Goal: Task Accomplishment & Management: Complete application form

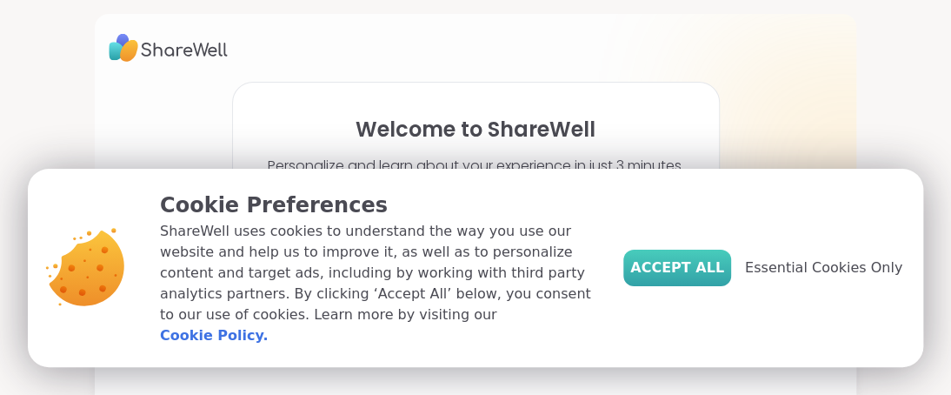
click at [699, 278] on span "Accept All" at bounding box center [677, 267] width 94 height 21
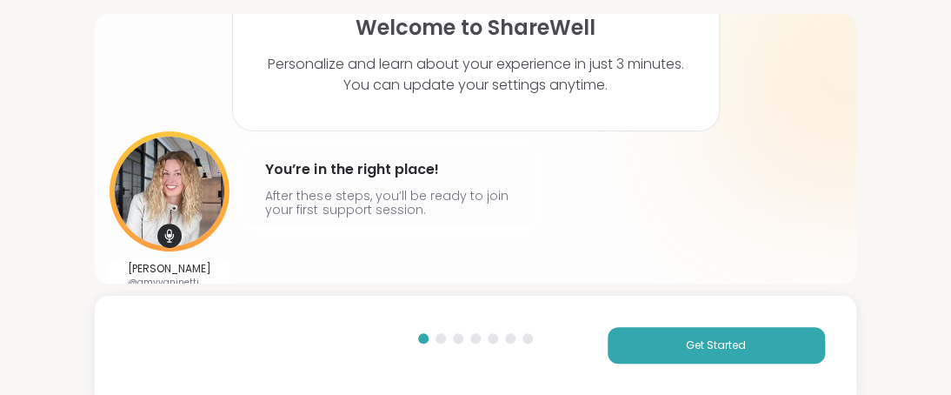
scroll to position [109, 0]
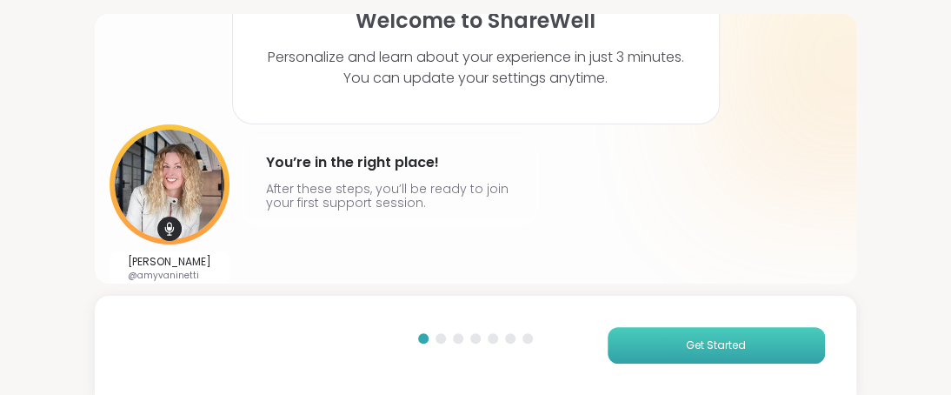
click at [688, 347] on span "Get Started" at bounding box center [716, 345] width 60 height 16
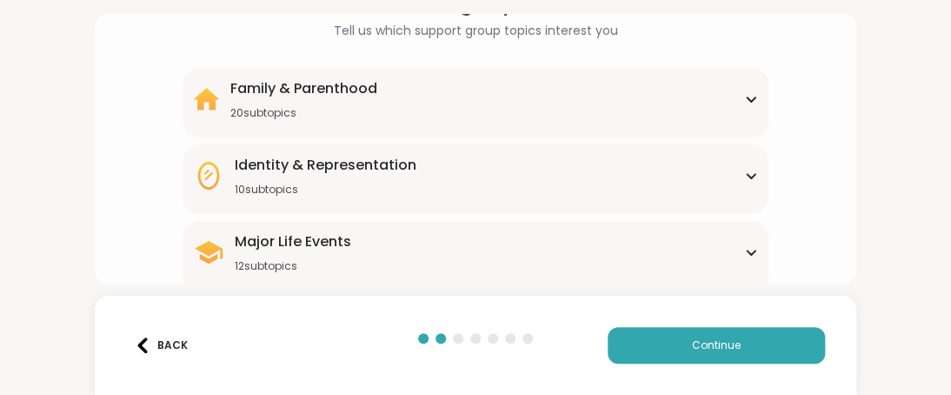
click at [744, 96] on icon at bounding box center [751, 99] width 14 height 9
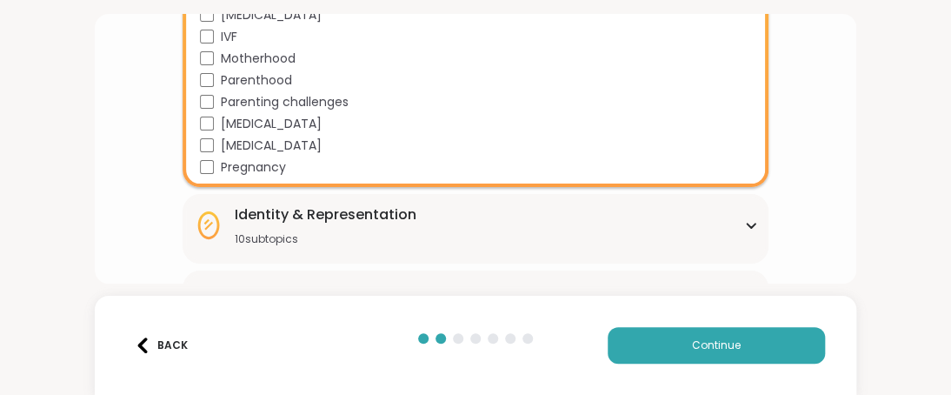
scroll to position [543, 0]
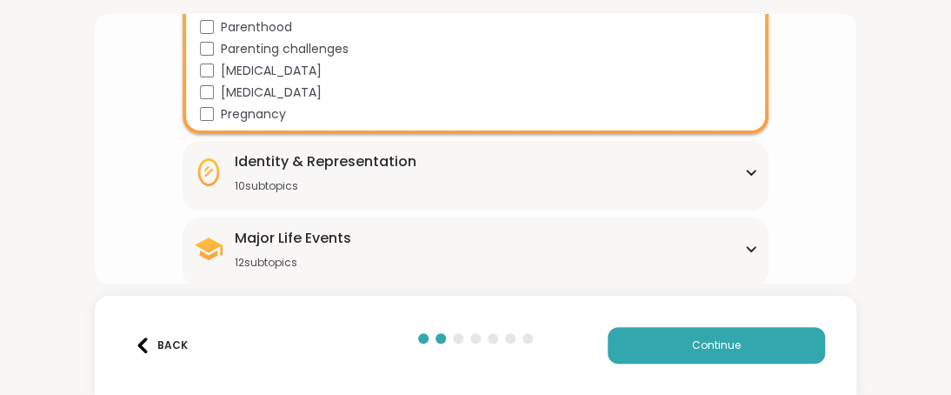
click at [688, 169] on div "Identity & Representation 10 subtopics" at bounding box center [476, 172] width 566 height 42
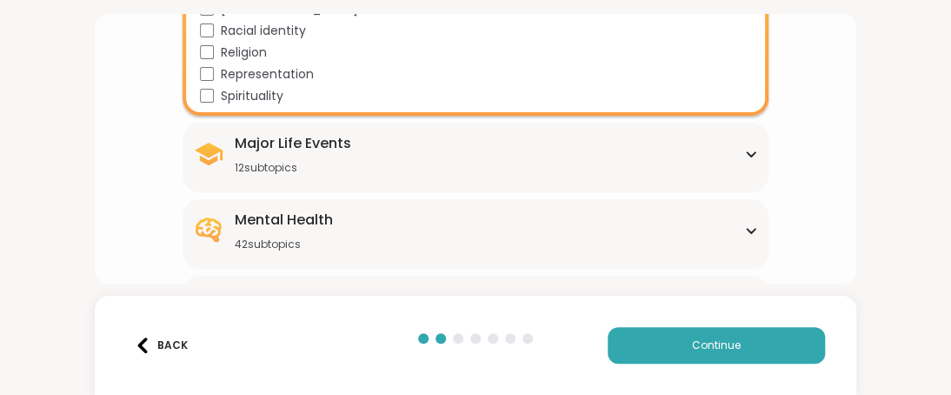
scroll to position [891, 0]
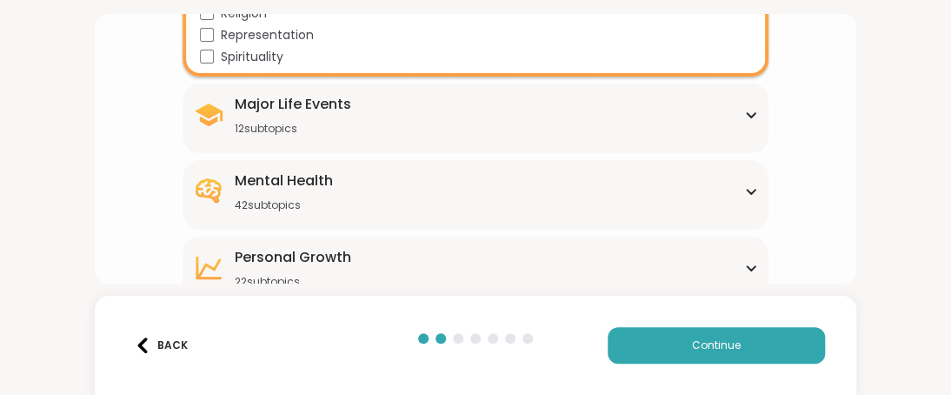
click at [642, 122] on div "Major Life Events 12 subtopics" at bounding box center [476, 115] width 566 height 42
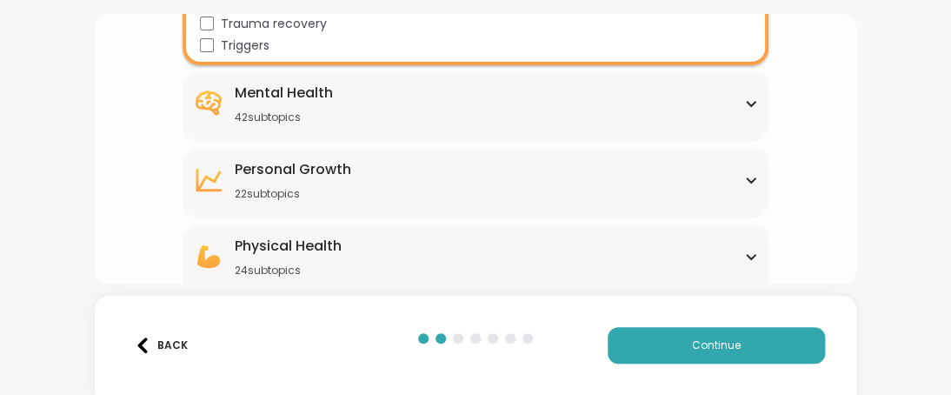
scroll to position [1238, 0]
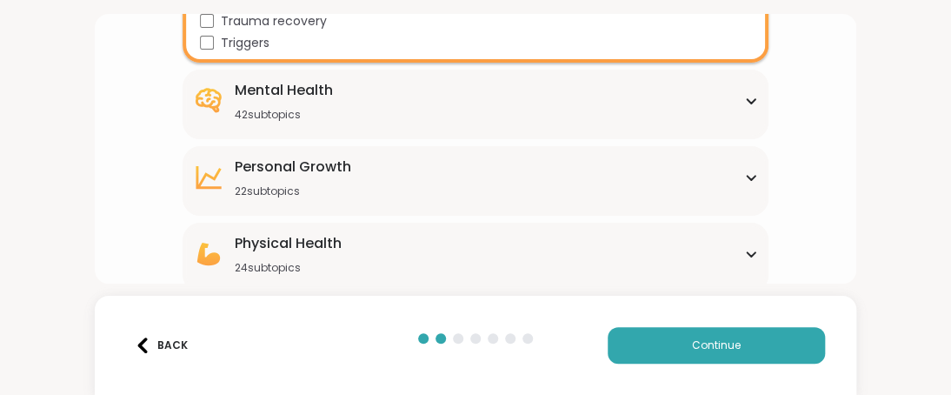
click at [744, 99] on icon at bounding box center [751, 100] width 14 height 9
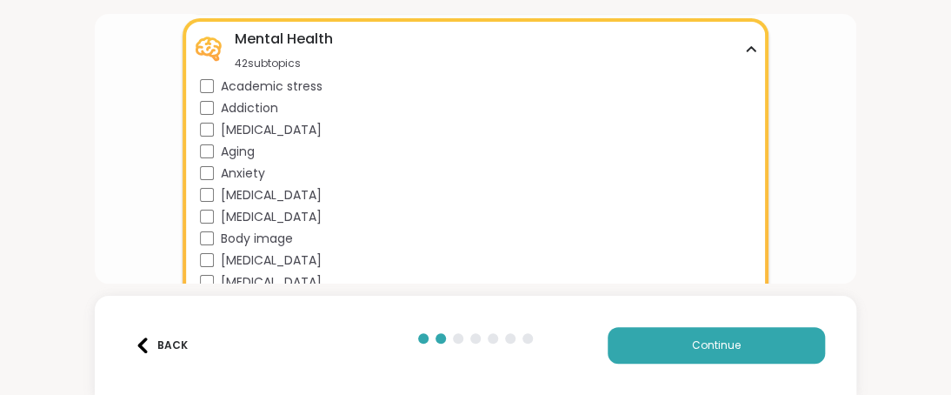
scroll to position [1325, 0]
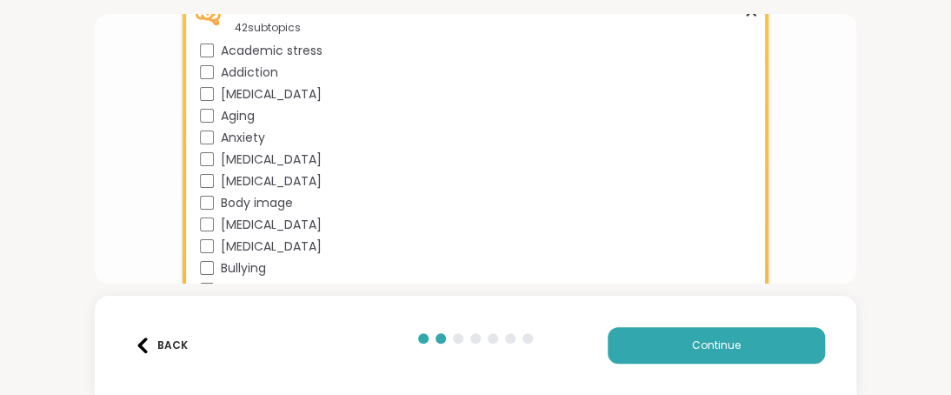
click at [234, 136] on span "Anxiety" at bounding box center [243, 138] width 44 height 18
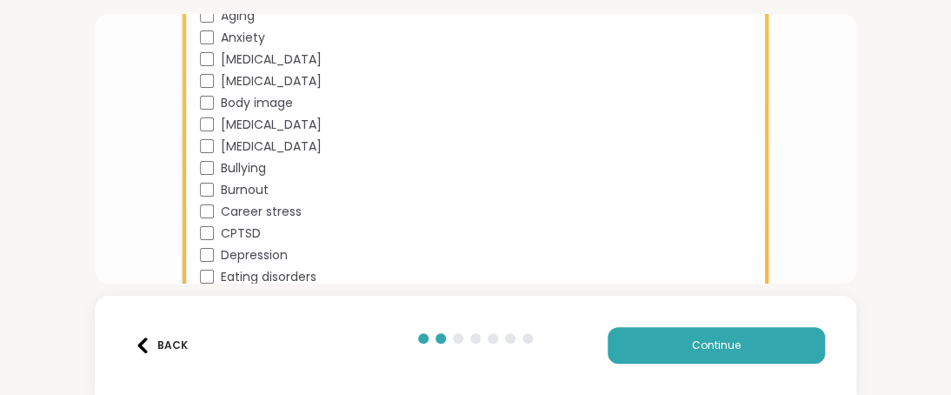
scroll to position [1499, 0]
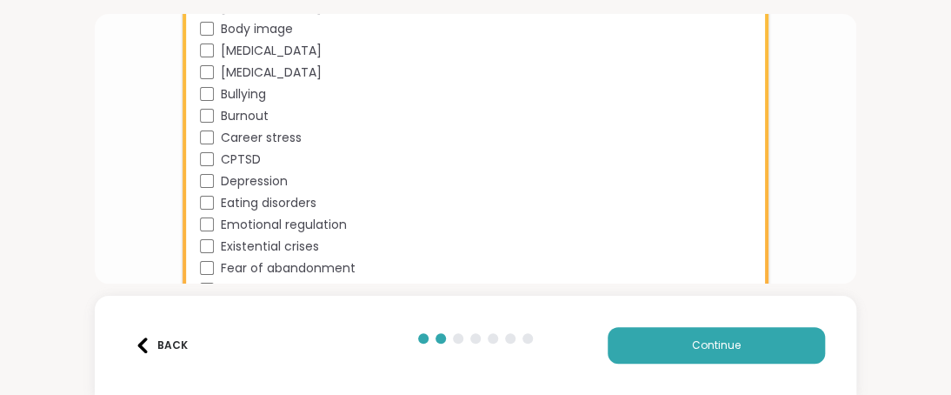
click at [233, 71] on span "[MEDICAL_DATA]" at bounding box center [271, 72] width 101 height 18
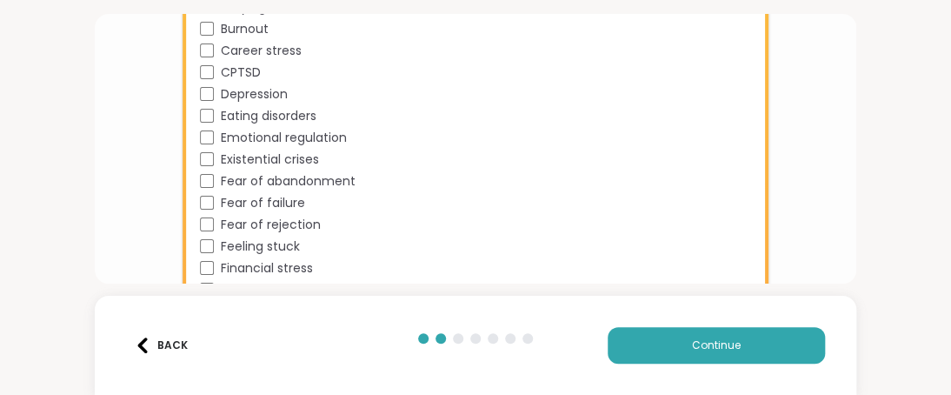
click at [242, 70] on span "CPTSD" at bounding box center [241, 72] width 40 height 18
click at [241, 93] on span "Depression" at bounding box center [254, 94] width 67 height 18
click at [248, 138] on span "Emotional regulation" at bounding box center [284, 138] width 126 height 18
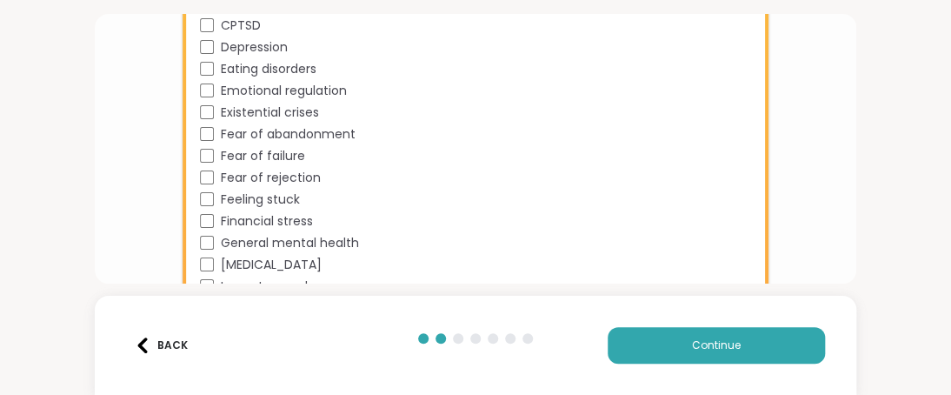
scroll to position [1673, 0]
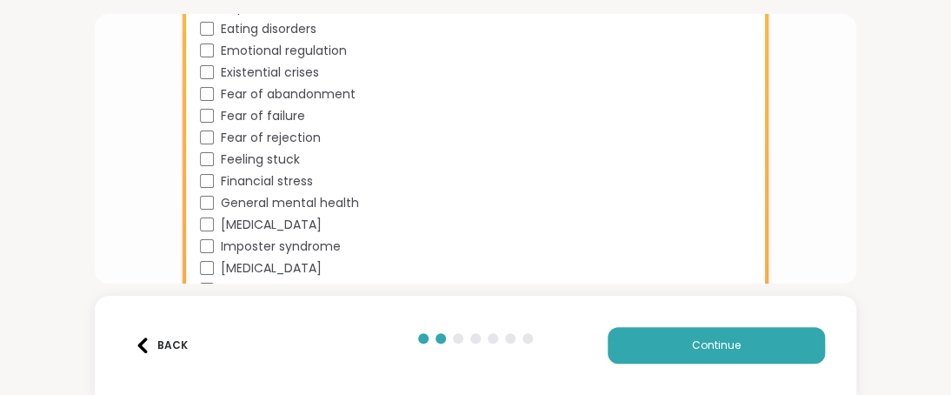
click at [264, 114] on span "Fear of failure" at bounding box center [263, 116] width 84 height 18
click at [271, 92] on span "Fear of abandonment" at bounding box center [288, 94] width 135 height 18
click at [270, 143] on span "Fear of rejection" at bounding box center [271, 138] width 100 height 18
click at [280, 156] on span "Feeling stuck" at bounding box center [260, 159] width 79 height 18
click at [287, 178] on span "Financial stress" at bounding box center [267, 181] width 92 height 18
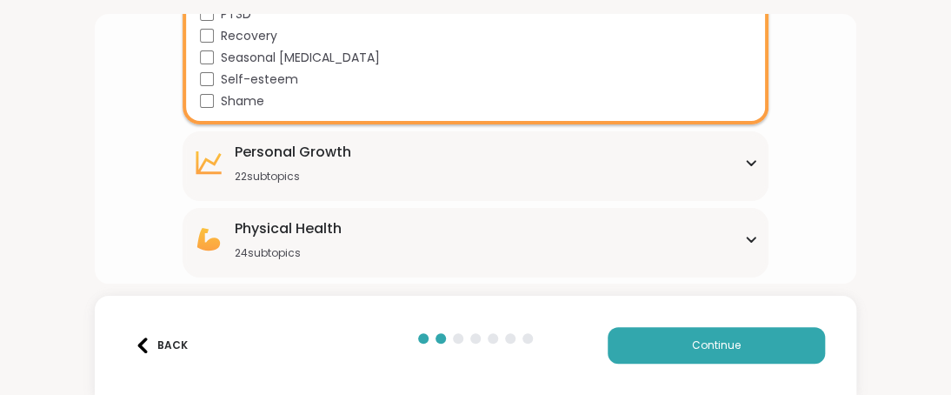
scroll to position [2105, 0]
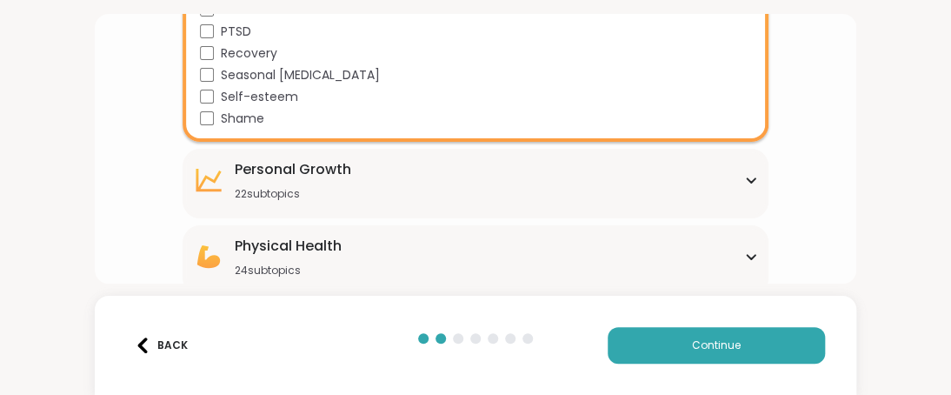
click at [212, 96] on div "Self-esteem" at bounding box center [479, 97] width 559 height 18
click at [399, 180] on div "[MEDICAL_DATA] 22 subtopics" at bounding box center [476, 180] width 566 height 42
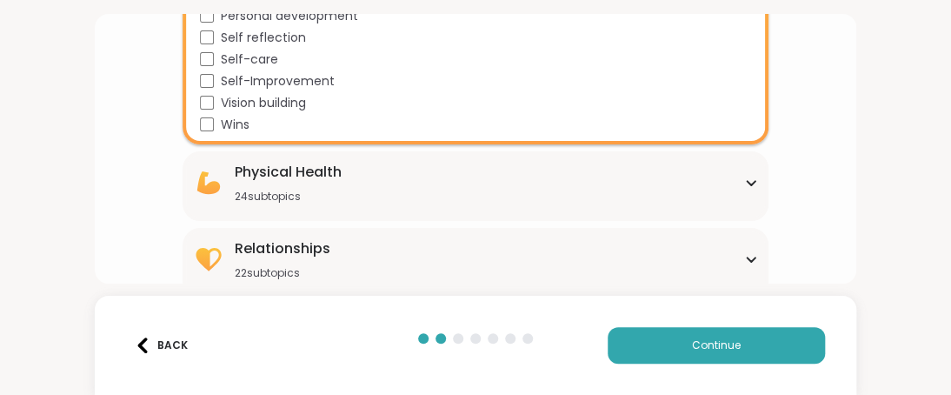
scroll to position [2666, 0]
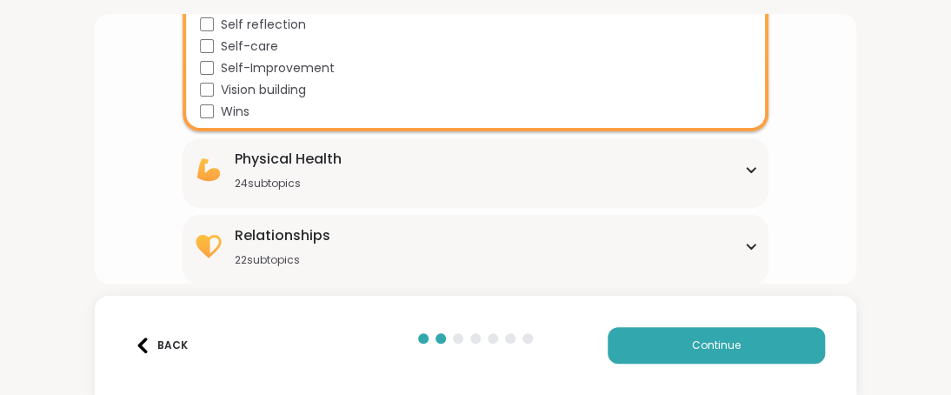
click at [435, 163] on div "Physical Health 24 subtopics" at bounding box center [476, 170] width 566 height 42
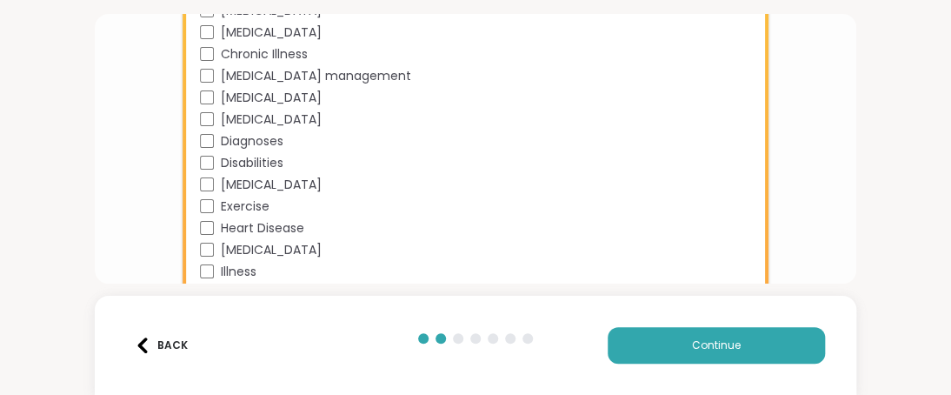
scroll to position [3014, 0]
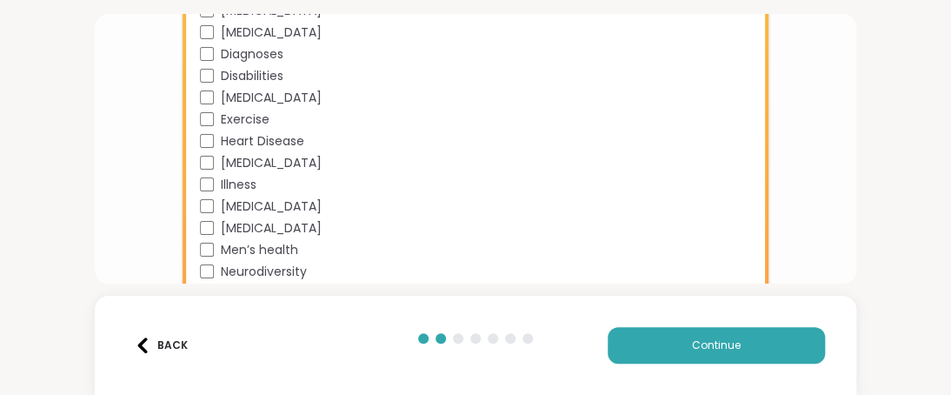
click at [256, 37] on span "[MEDICAL_DATA]" at bounding box center [271, 32] width 101 height 18
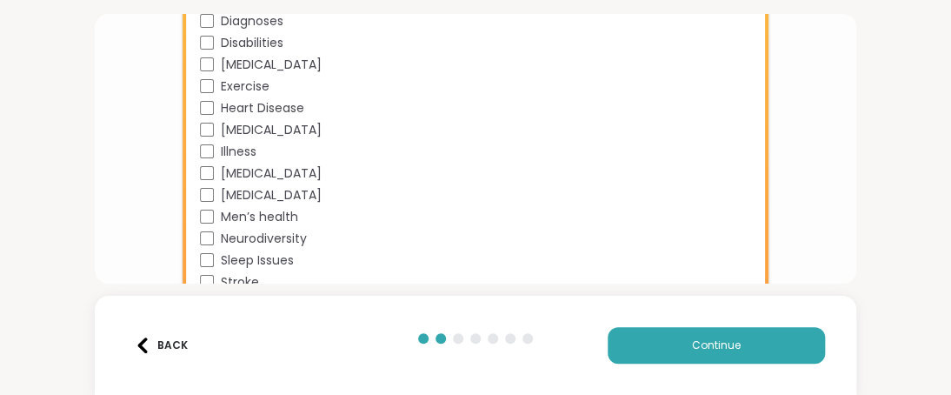
scroll to position [3101, 0]
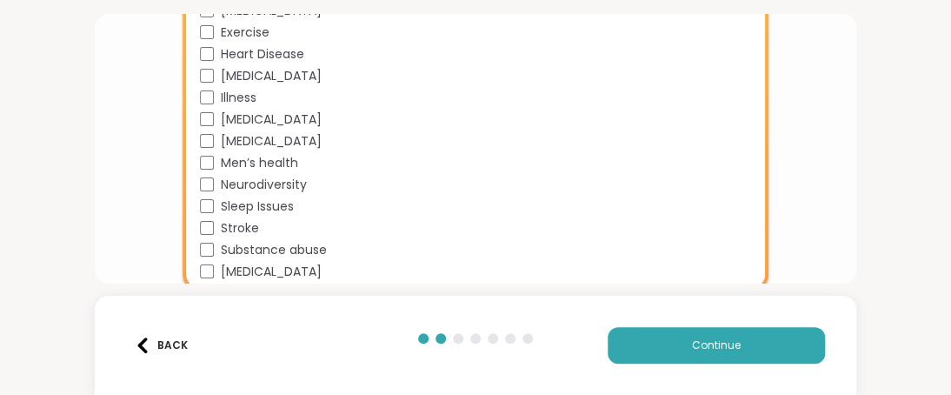
click at [290, 51] on span "Heart Disease" at bounding box center [262, 54] width 83 height 18
click at [279, 72] on span "[MEDICAL_DATA]" at bounding box center [271, 76] width 101 height 18
click at [276, 52] on span "Heart Disease" at bounding box center [262, 54] width 83 height 18
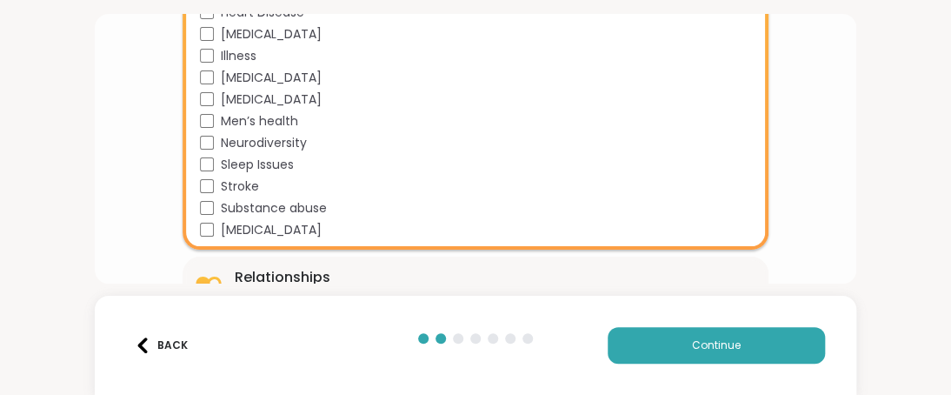
scroll to position [3184, 0]
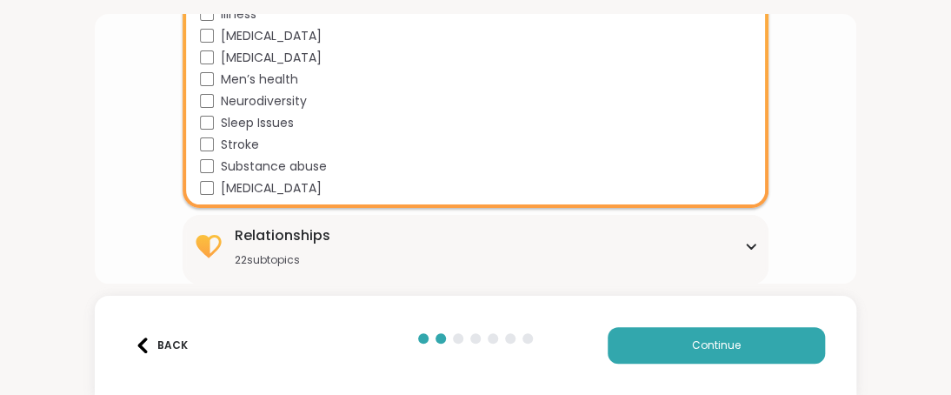
click at [601, 241] on div "Relationships 22 subtopics" at bounding box center [476, 246] width 566 height 42
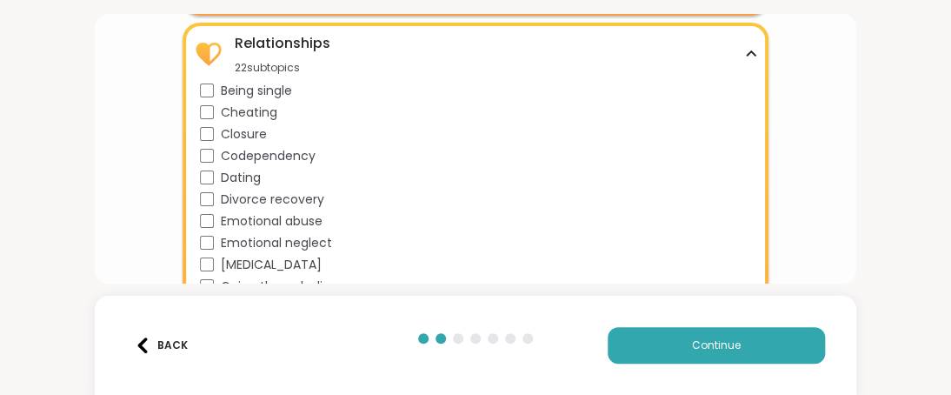
scroll to position [3445, 0]
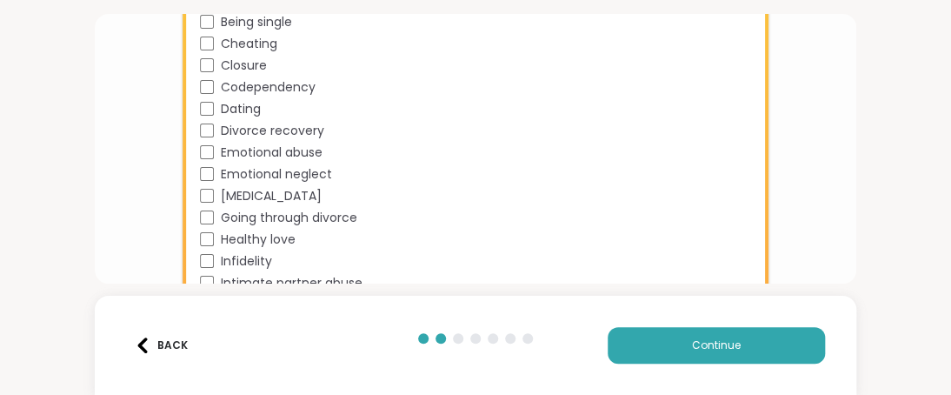
click at [265, 44] on span "Cheating" at bounding box center [249, 44] width 56 height 18
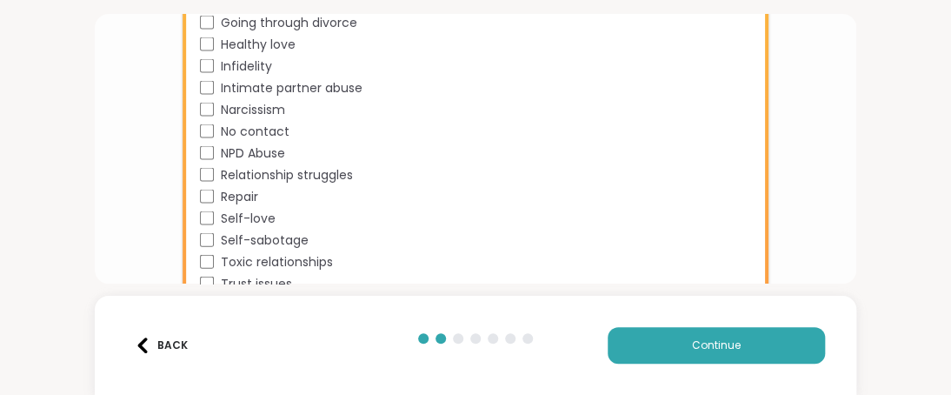
scroll to position [3659, 0]
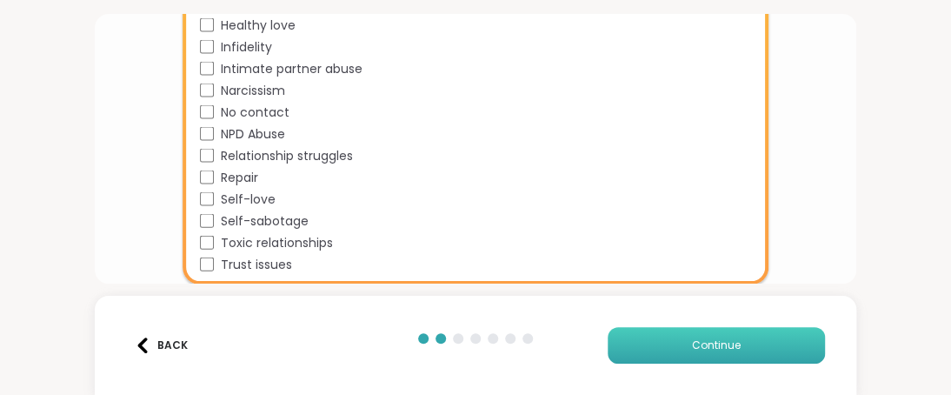
click at [692, 343] on span "Continue" at bounding box center [716, 345] width 49 height 16
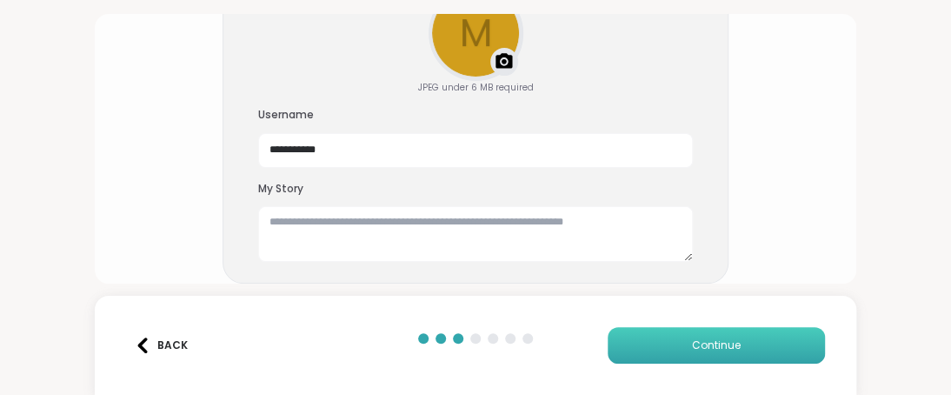
scroll to position [197, 0]
click at [657, 343] on button "Continue" at bounding box center [716, 345] width 217 height 37
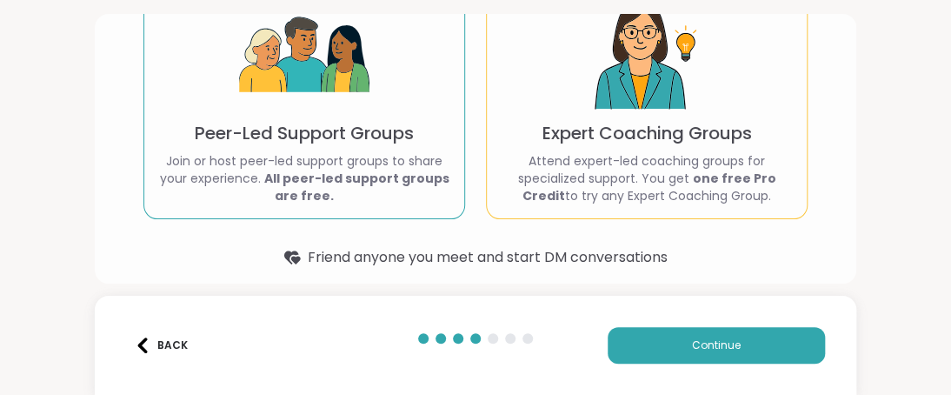
scroll to position [209, 0]
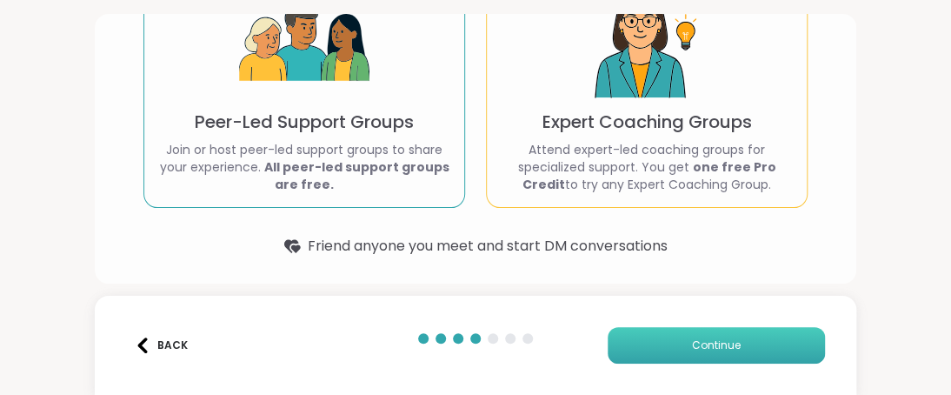
click at [702, 351] on span "Continue" at bounding box center [716, 345] width 49 height 16
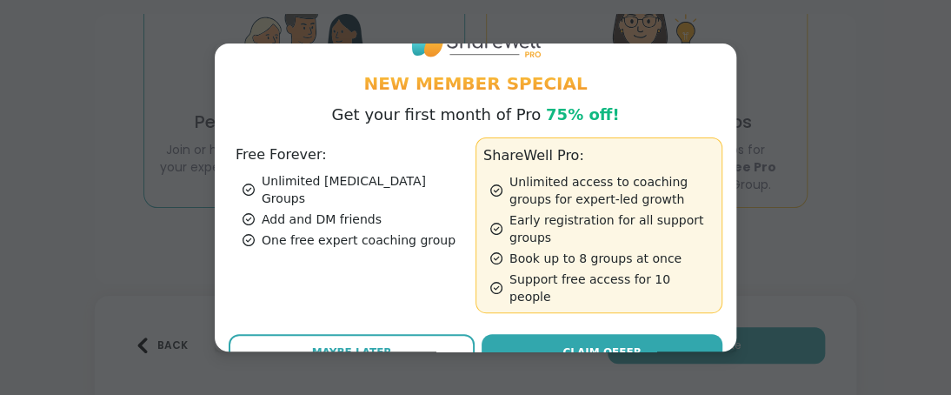
scroll to position [52, 0]
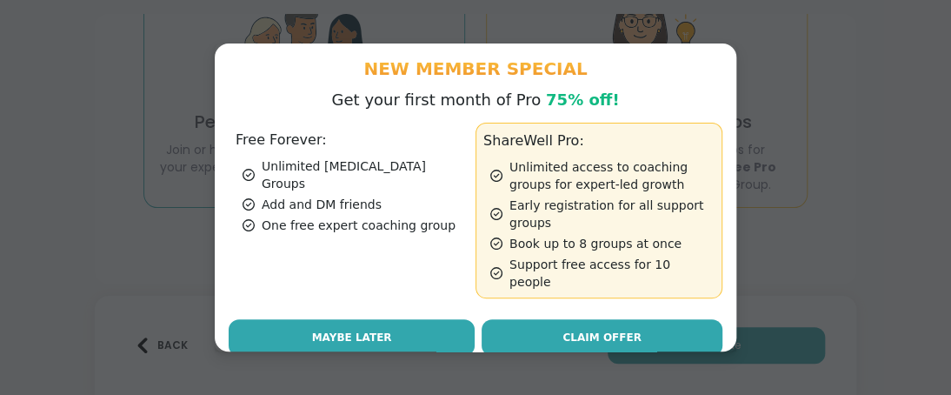
click at [408, 321] on button "Maybe Later" at bounding box center [352, 337] width 246 height 37
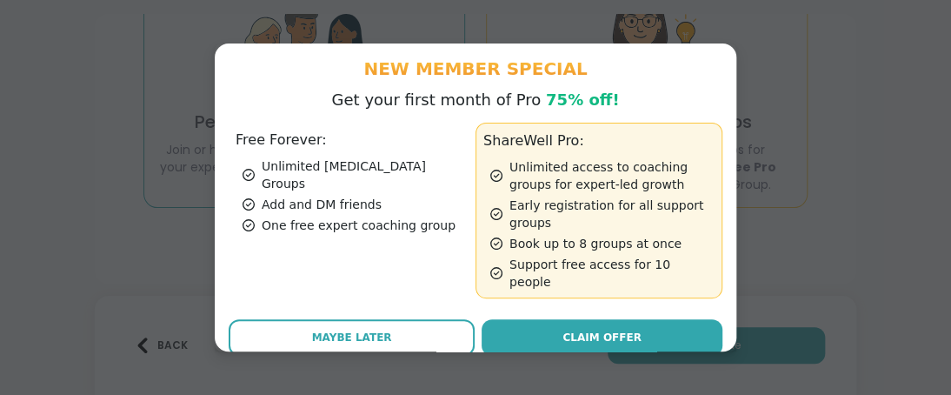
scroll to position [171, 0]
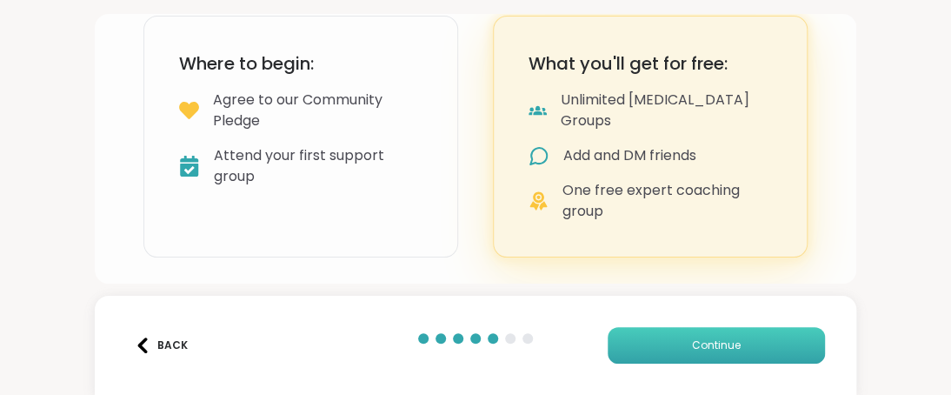
click at [705, 349] on span "Continue" at bounding box center [716, 345] width 49 height 16
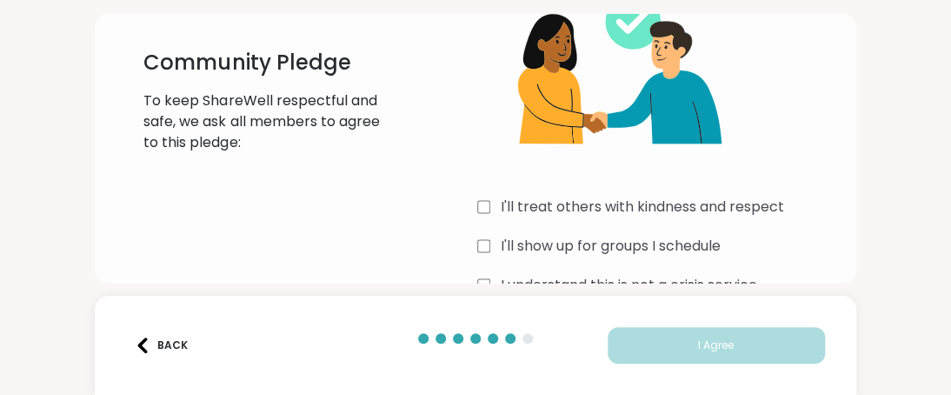
scroll to position [174, 0]
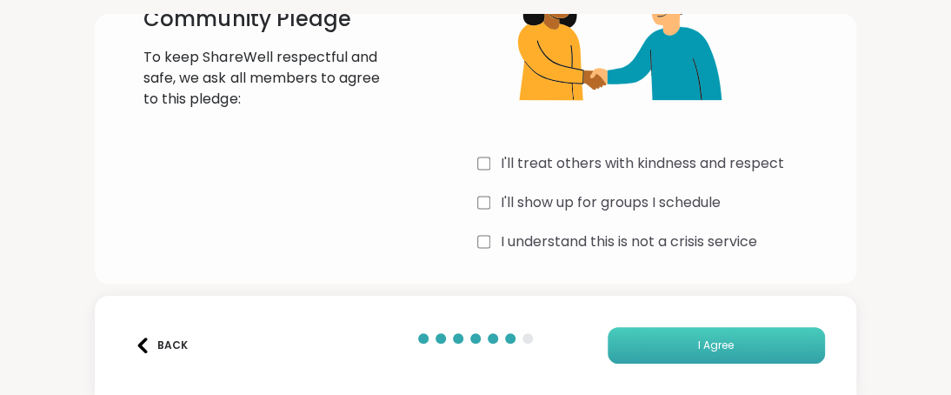
click at [697, 355] on button "I Agree" at bounding box center [716, 345] width 217 height 37
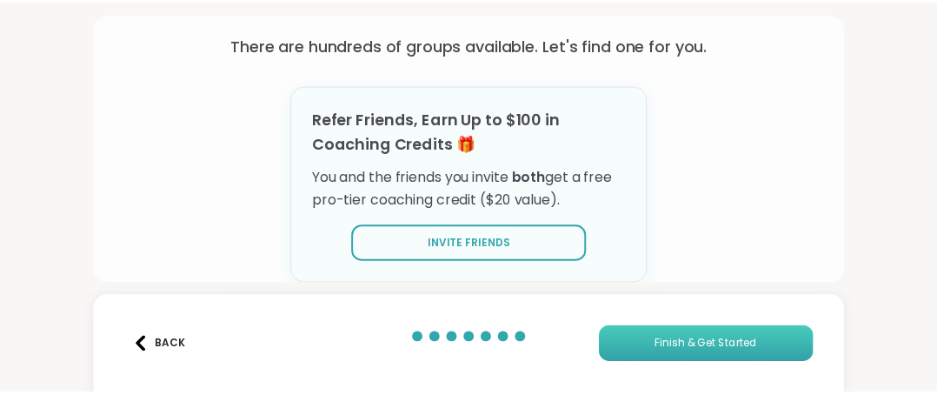
scroll to position [166, 0]
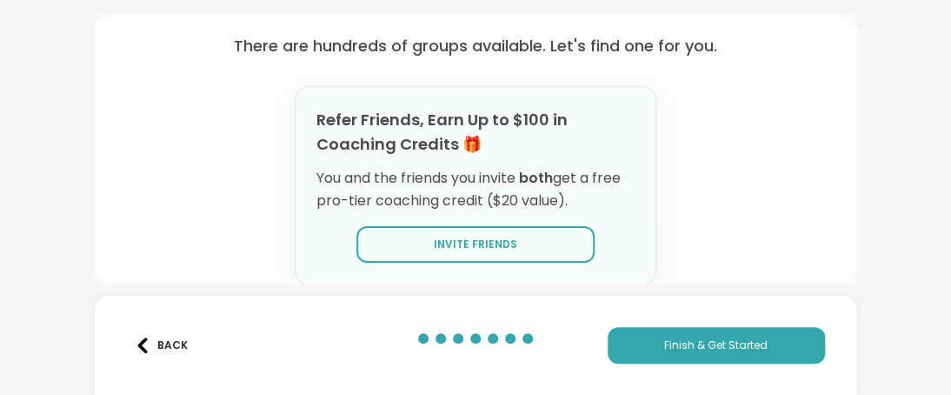
click at [690, 322] on div "Back Finish & Get Started" at bounding box center [475, 344] width 760 height 99
click at [692, 352] on span "Finish & Get Started" at bounding box center [715, 345] width 103 height 16
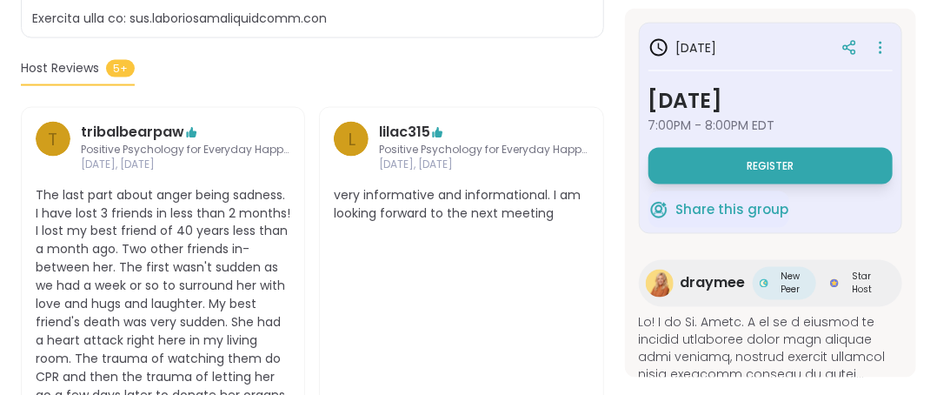
scroll to position [956, 0]
